Goal: Navigation & Orientation: Find specific page/section

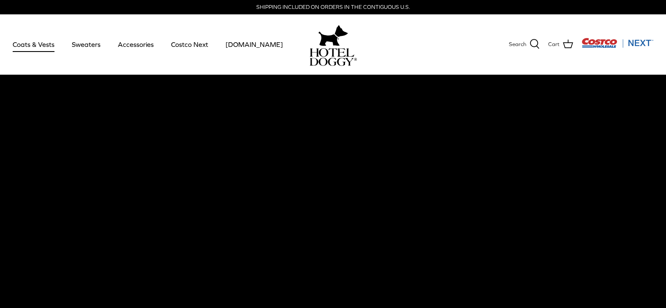
click at [30, 43] on link "Coats & Vests" at bounding box center [33, 44] width 57 height 29
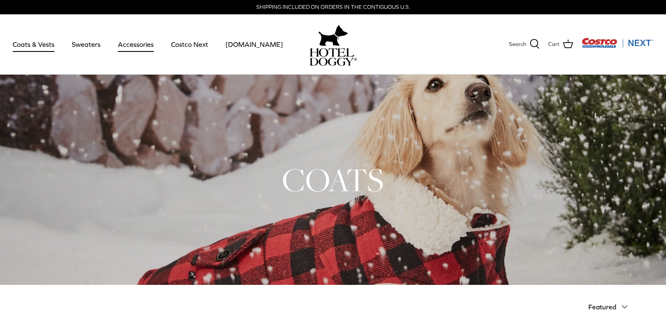
click at [131, 45] on link "Accessories" at bounding box center [135, 44] width 51 height 29
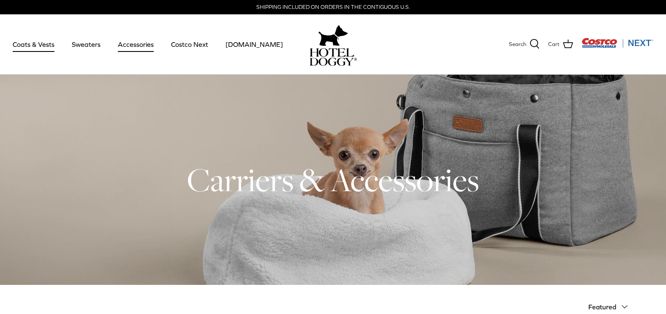
click at [24, 44] on link "Coats & Vests" at bounding box center [33, 44] width 57 height 29
